Goal: Submit feedback/report problem

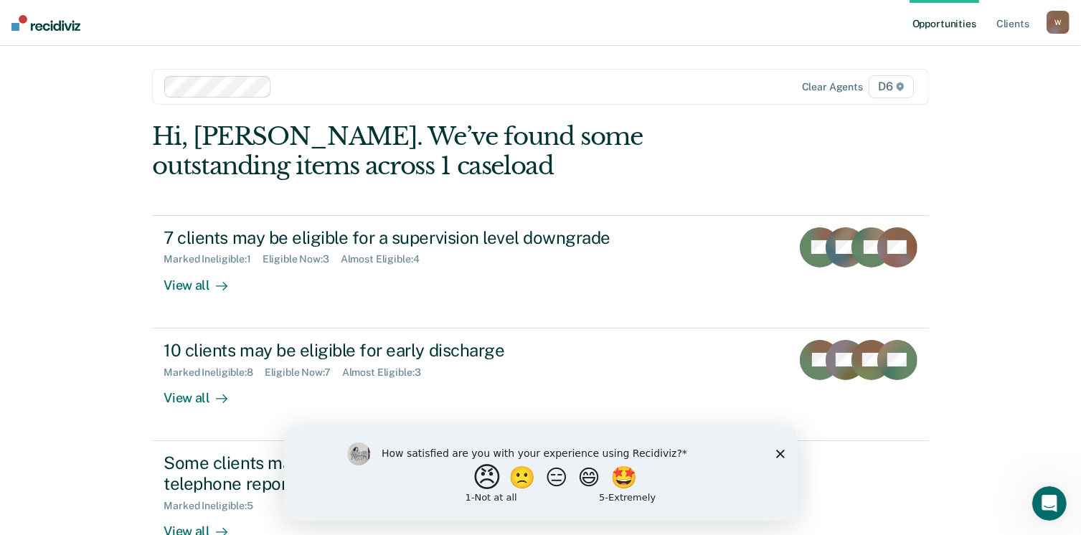
click at [479, 479] on button "😠" at bounding box center [488, 477] width 34 height 29
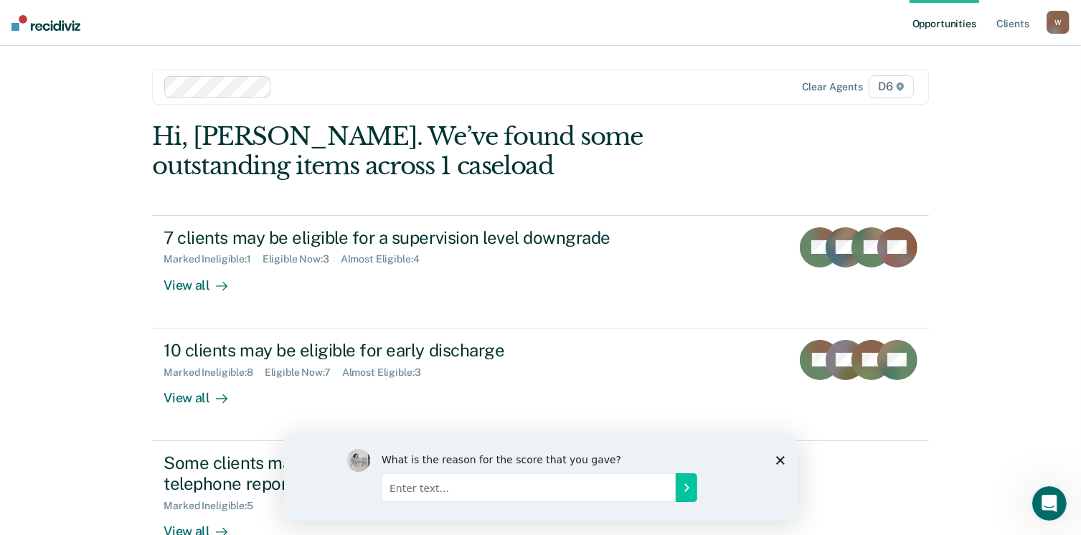
click at [785, 458] on div "What is the reason for the score that you gave?" at bounding box center [540, 477] width 514 height 86
click at [778, 461] on polygon "Close survey" at bounding box center [780, 460] width 9 height 9
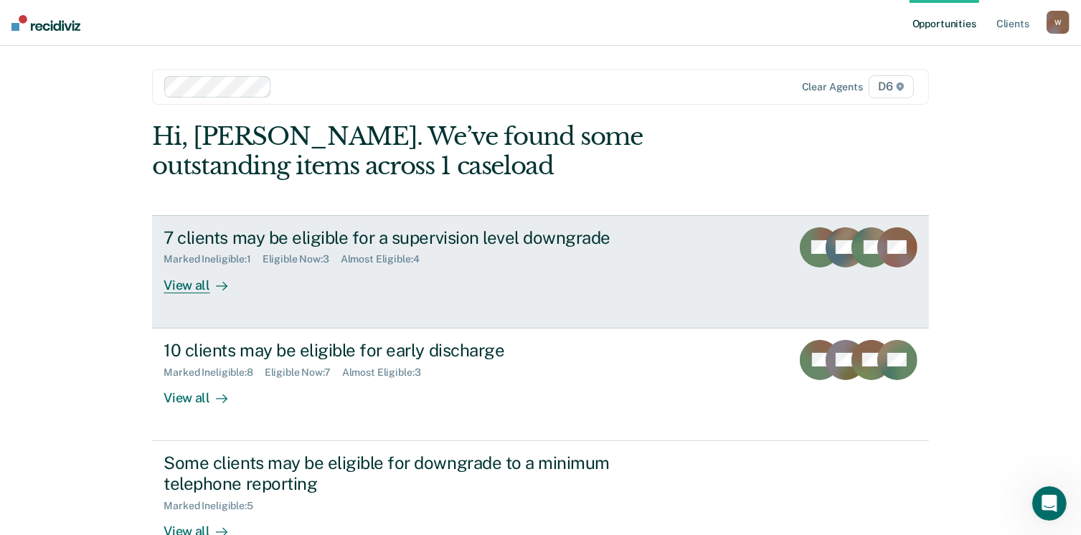
click at [184, 283] on div "View all" at bounding box center [204, 279] width 80 height 28
